Goal: Task Accomplishment & Management: Complete application form

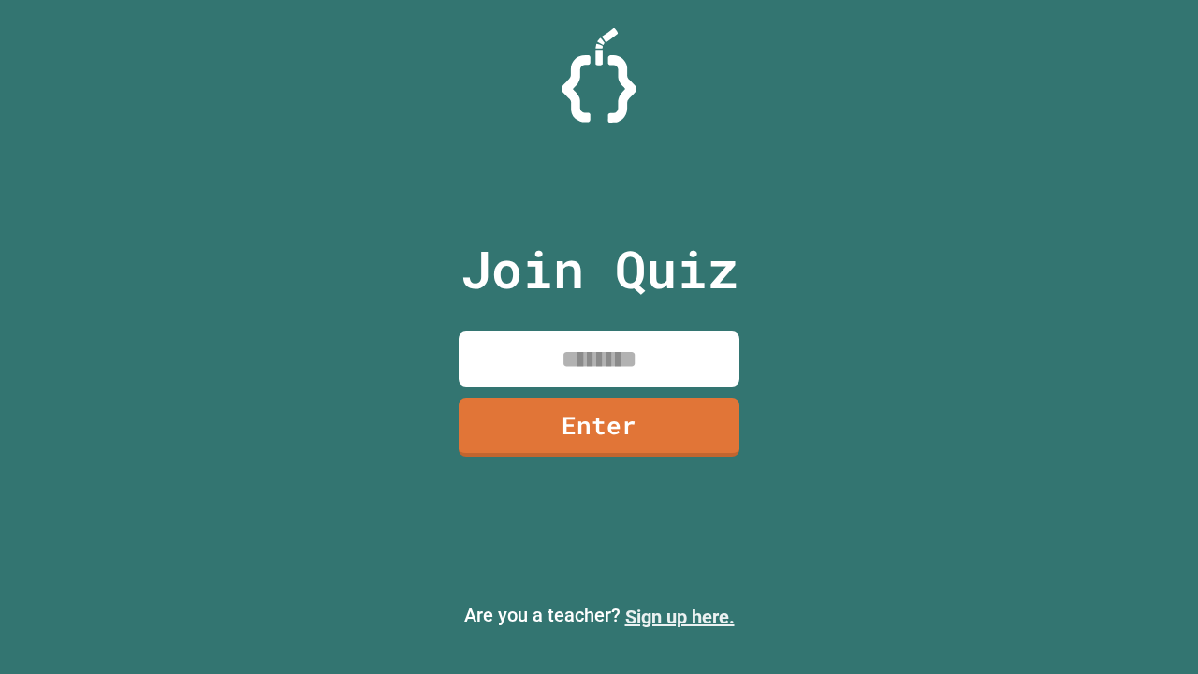
click at [680, 617] on link "Sign up here." at bounding box center [680, 617] width 110 height 22
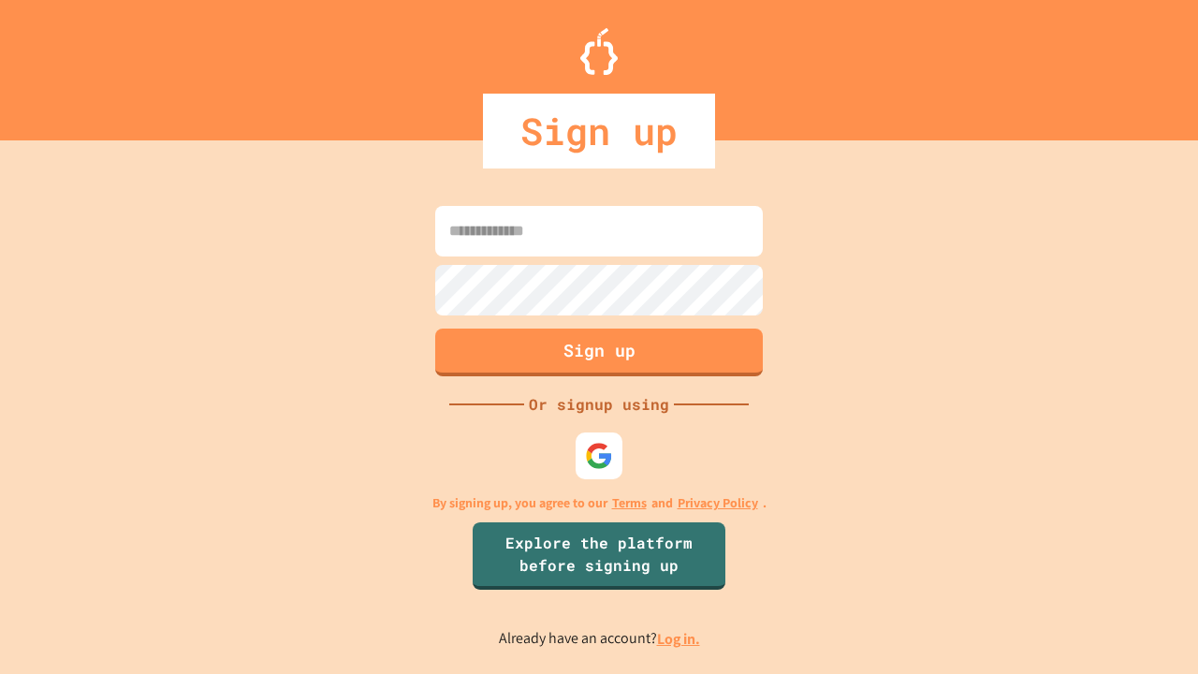
click at [680, 639] on link "Log in." at bounding box center [678, 639] width 43 height 20
